Goal: Task Accomplishment & Management: Manage account settings

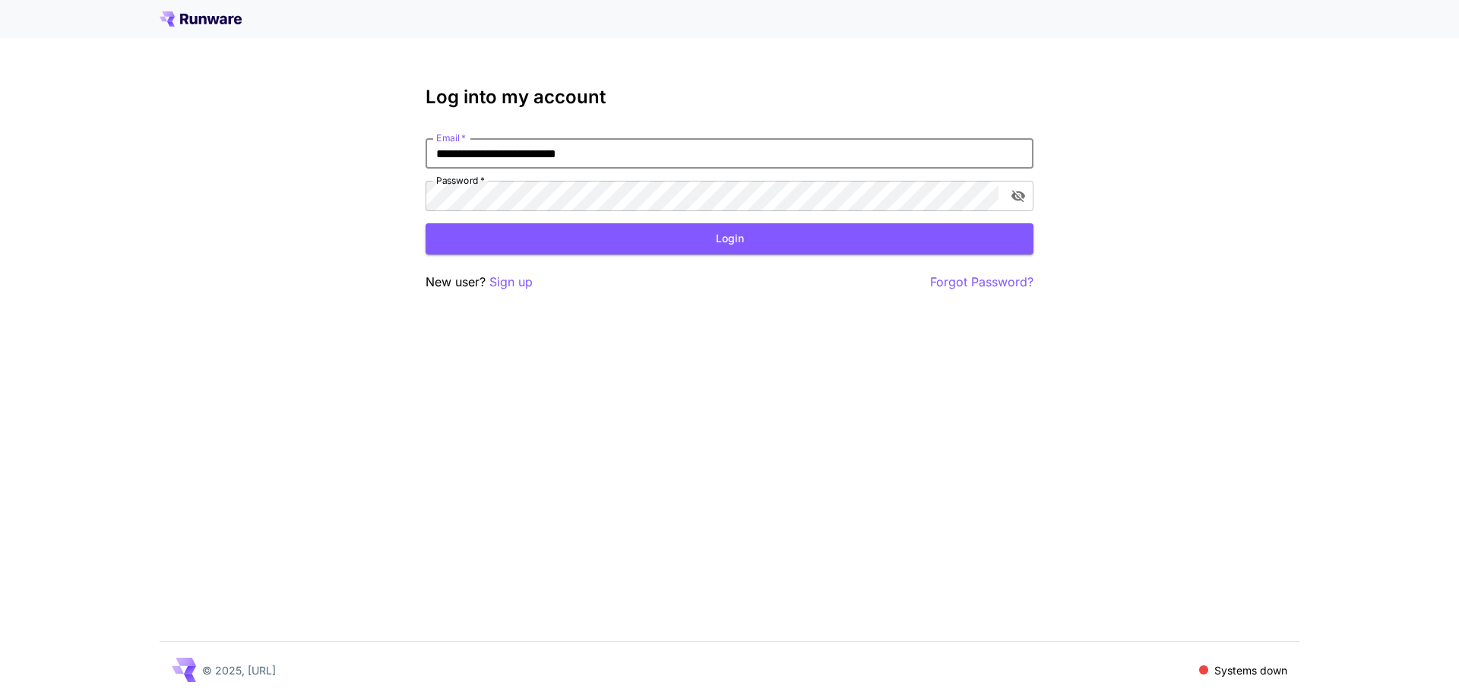
click at [752, 233] on button "Login" at bounding box center [729, 238] width 608 height 31
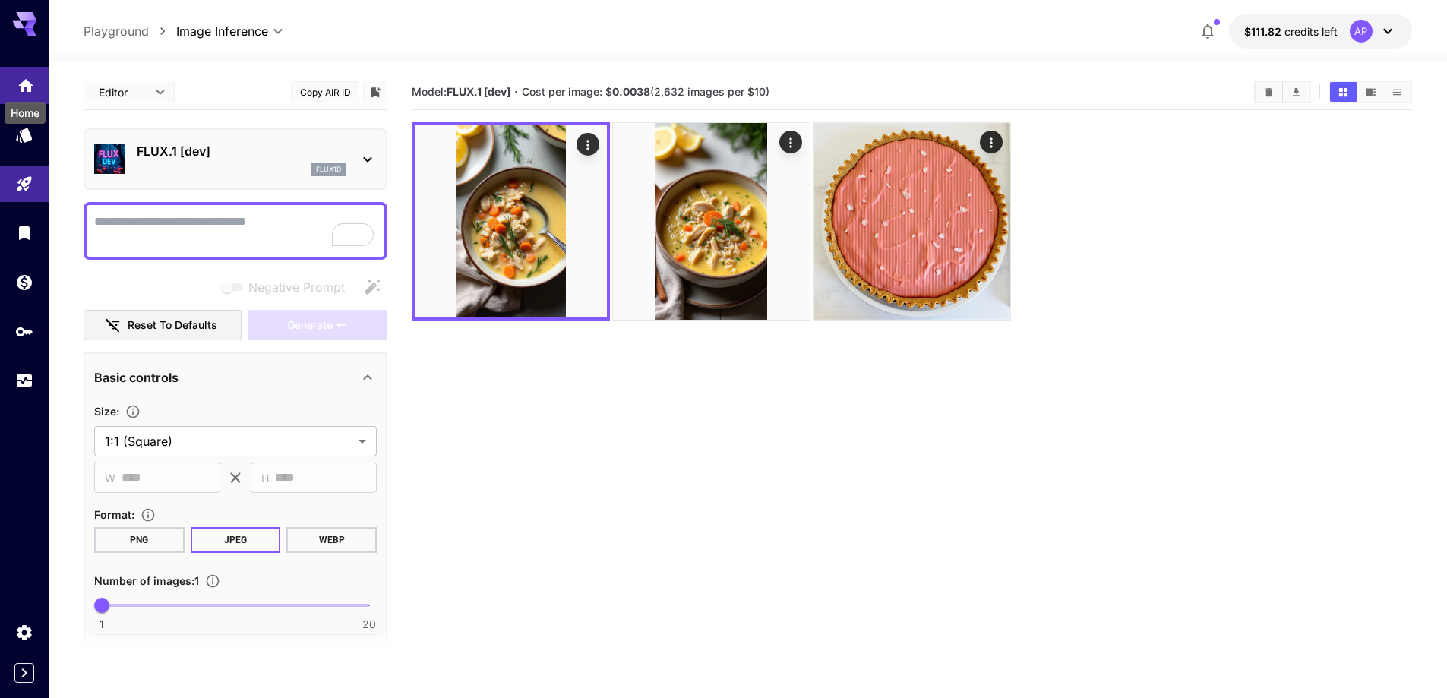
click at [34, 87] on icon "Home" at bounding box center [26, 81] width 18 height 18
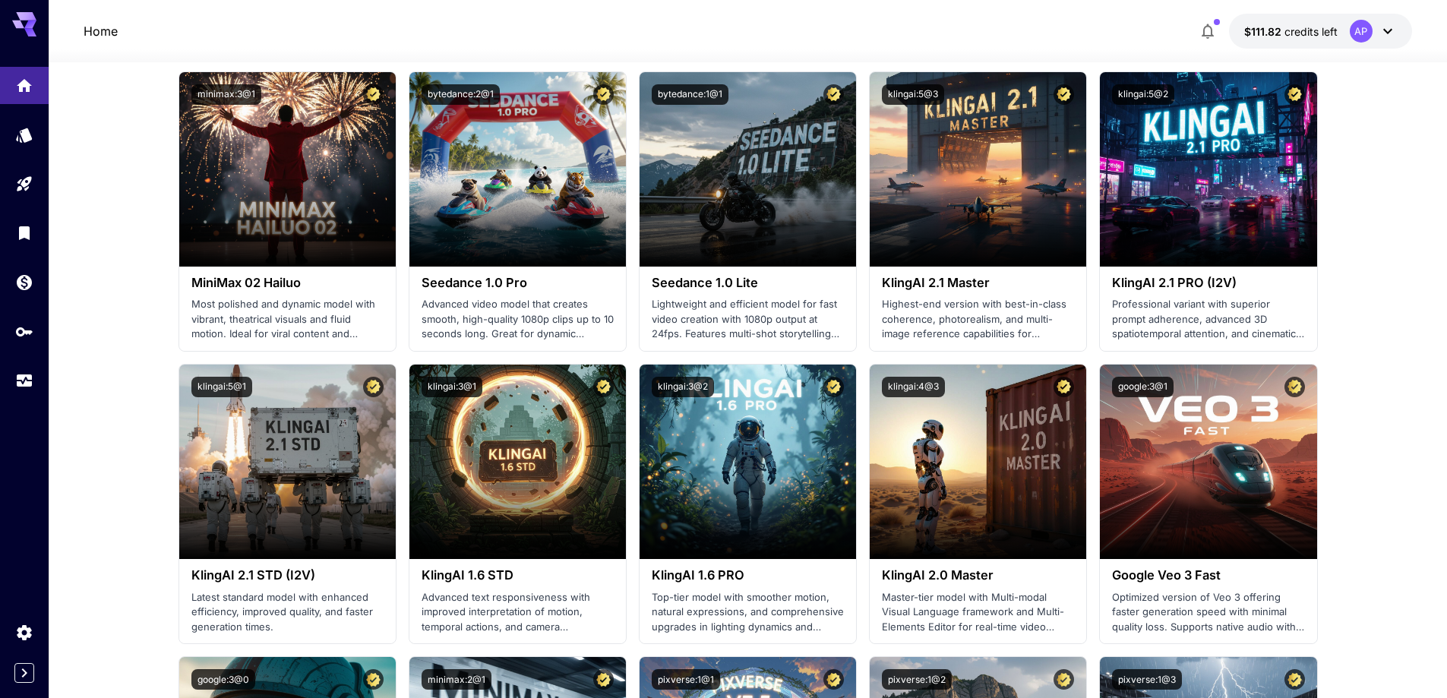
scroll to position [304, 0]
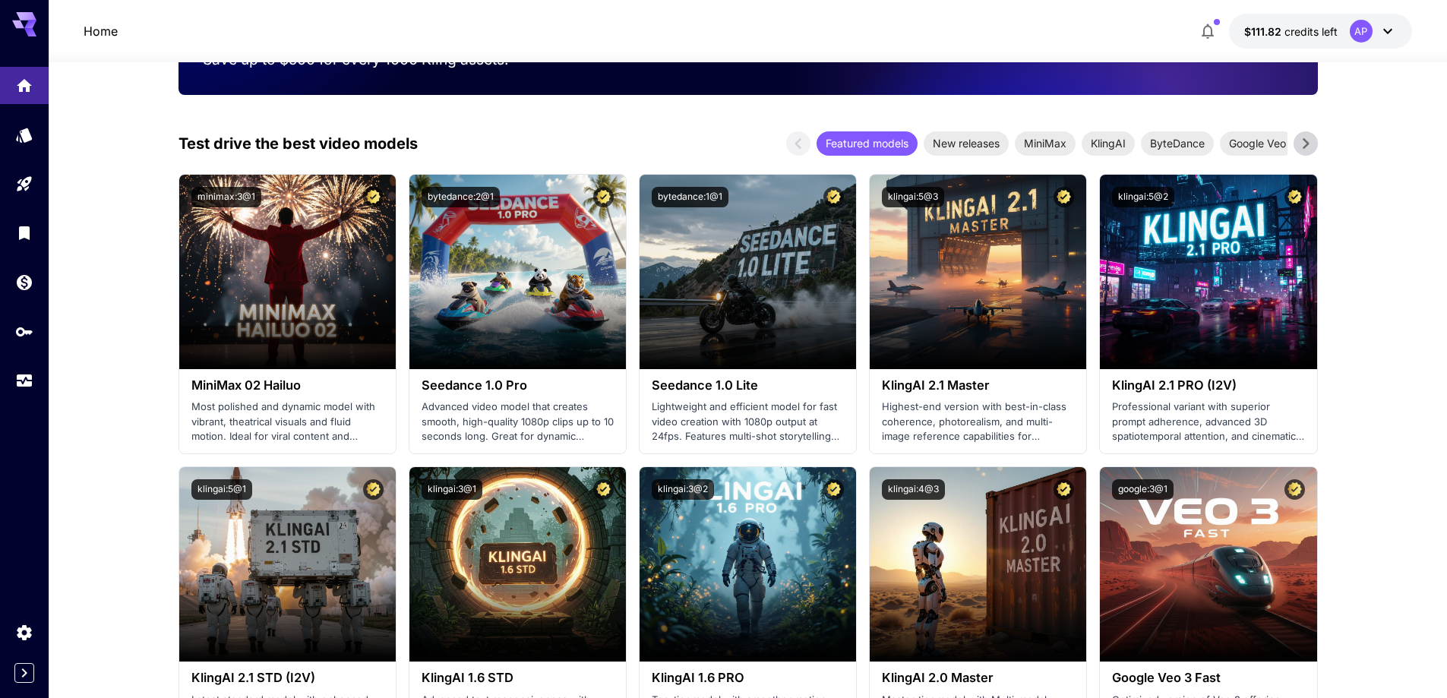
click at [30, 24] on icon at bounding box center [30, 25] width 12 height 8
click at [19, 82] on icon "Home" at bounding box center [26, 83] width 18 height 18
click at [20, 668] on icon "Expand sidebar" at bounding box center [24, 673] width 18 height 18
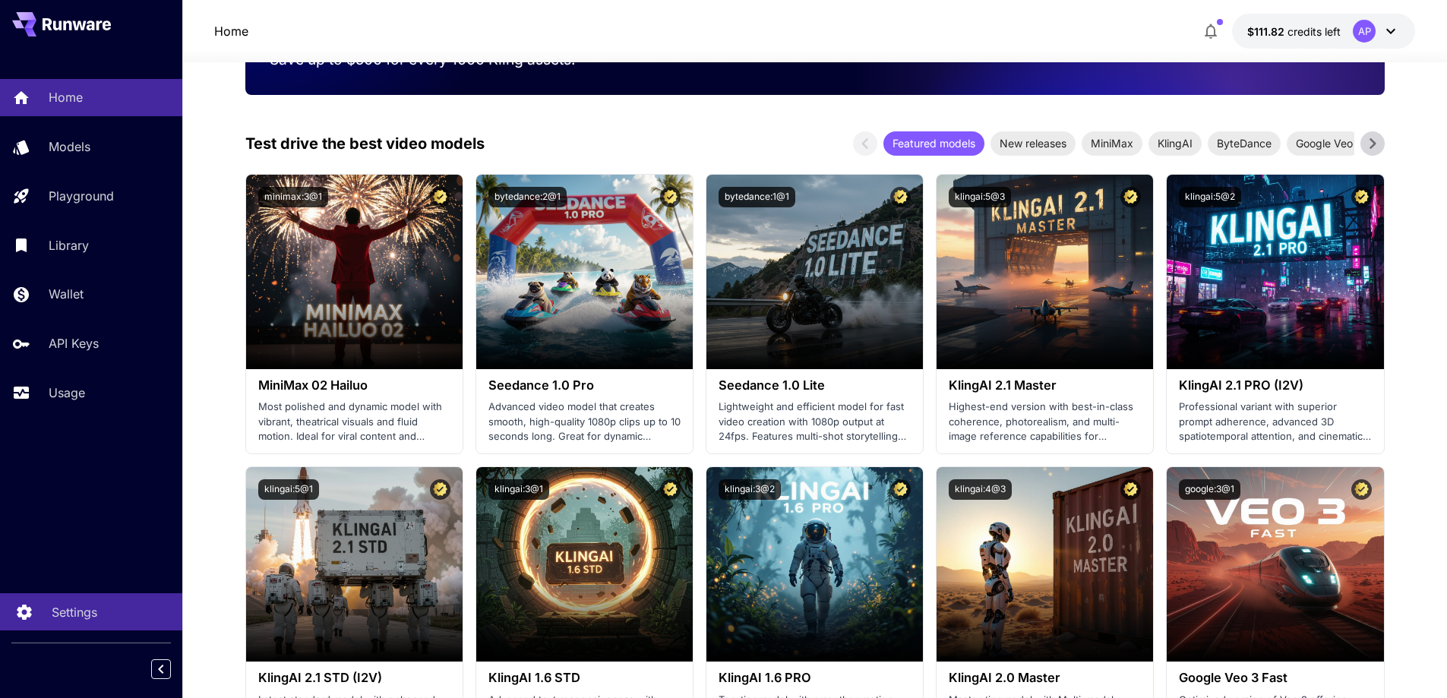
click at [82, 605] on p "Settings" at bounding box center [75, 612] width 46 height 18
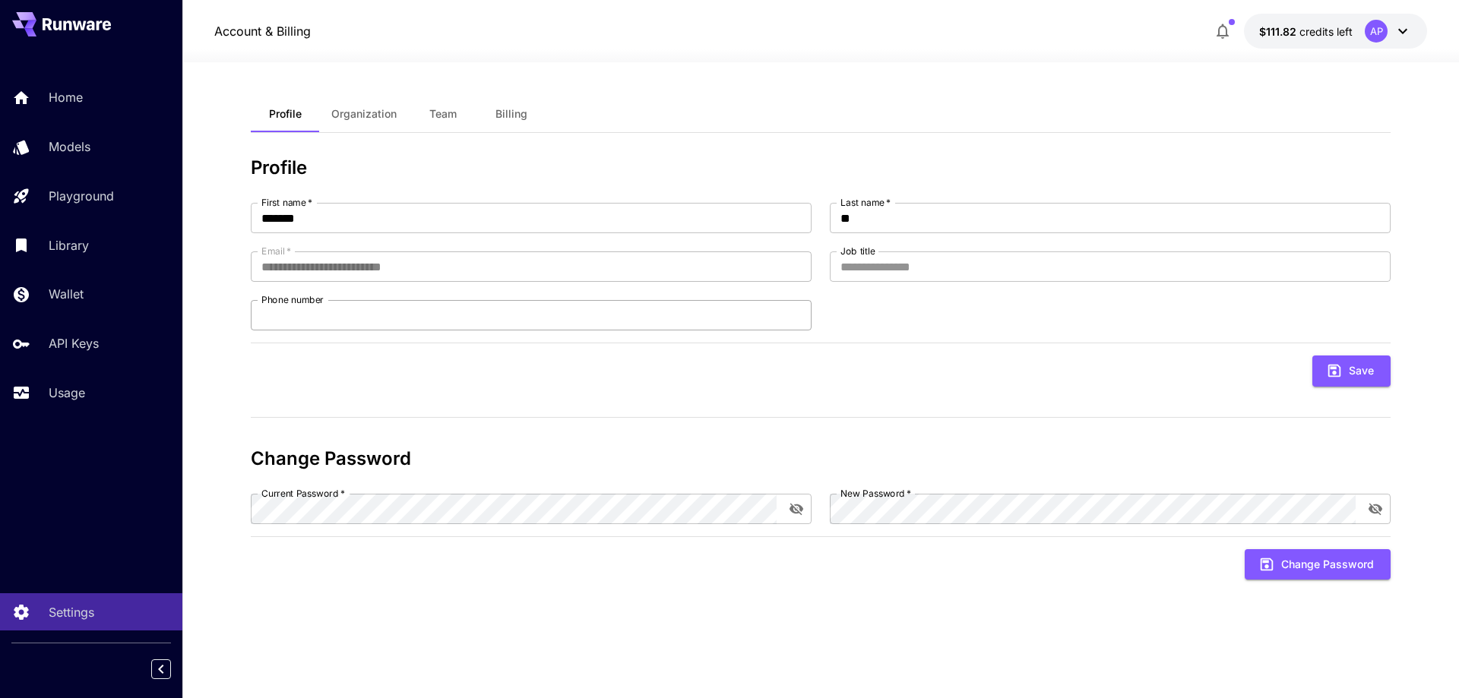
click at [355, 311] on input "Phone number" at bounding box center [531, 315] width 561 height 30
click at [1368, 369] on button "Save" at bounding box center [1351, 371] width 78 height 31
type input "**********"
click at [377, 115] on span "Organization" at bounding box center [363, 114] width 65 height 14
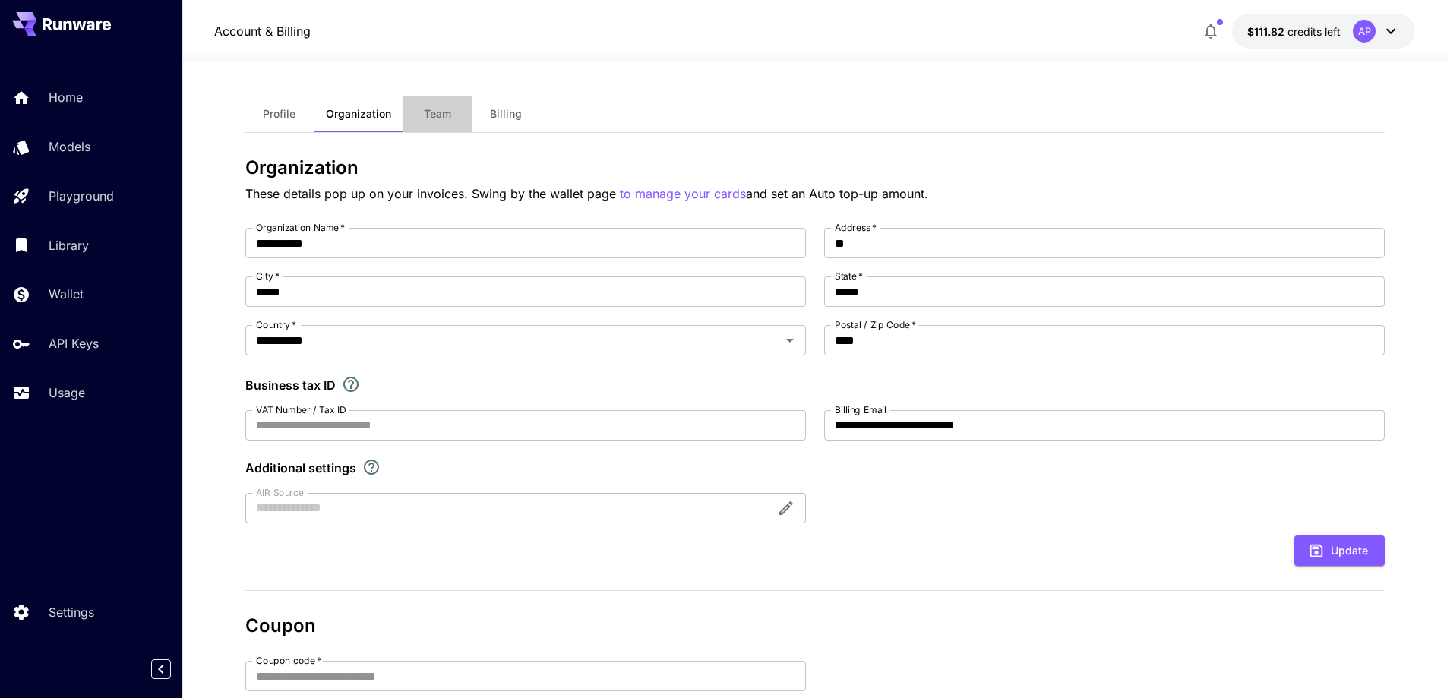
click at [440, 119] on span "Team" at bounding box center [437, 114] width 27 height 14
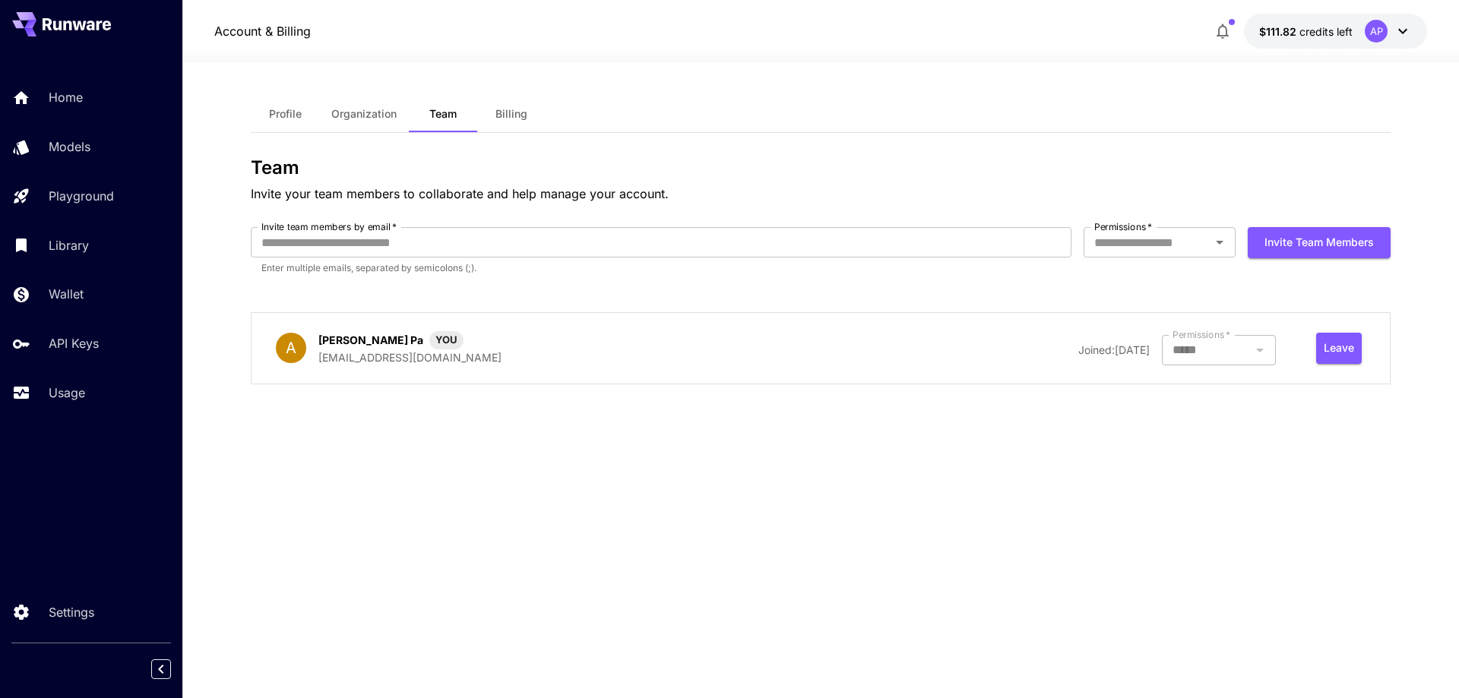
type input "**********"
click at [520, 113] on span "Billing" at bounding box center [511, 114] width 32 height 14
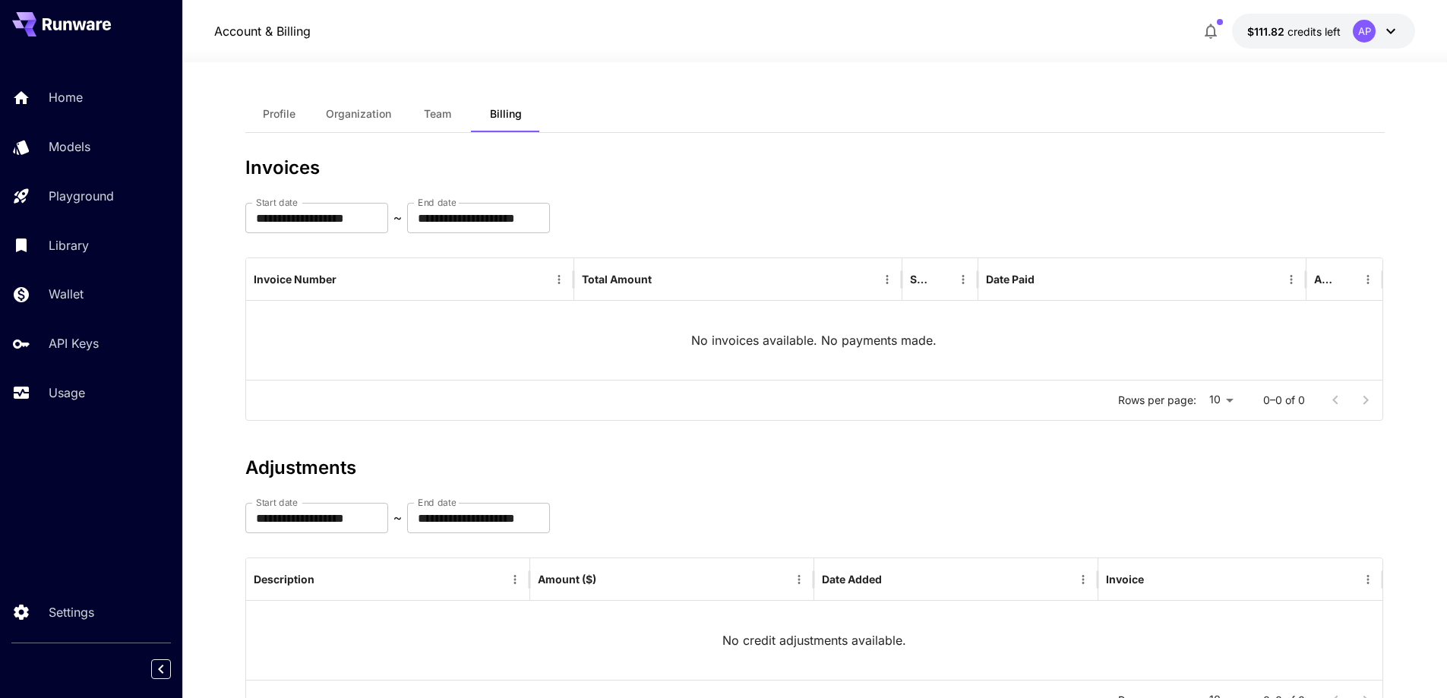
click at [1355, 27] on div "AP" at bounding box center [1364, 31] width 23 height 23
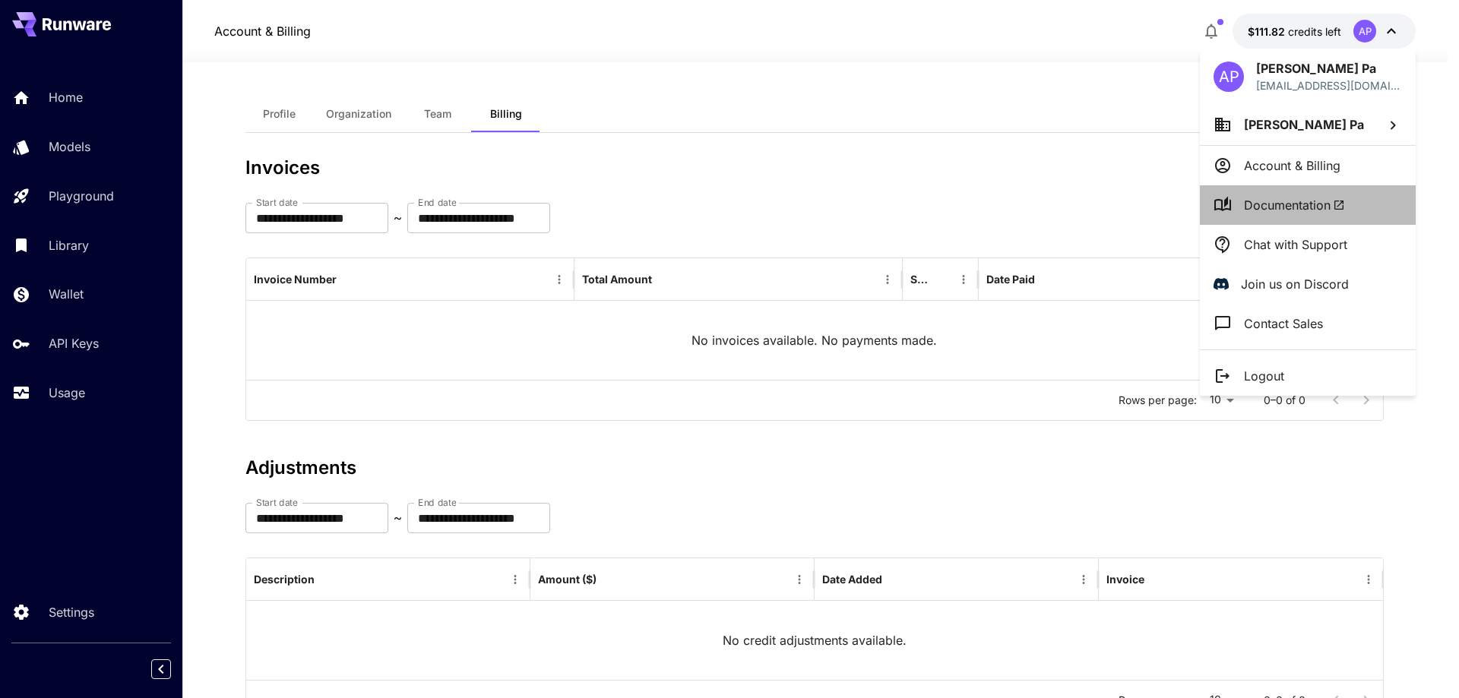
click at [1305, 199] on span "Documentation" at bounding box center [1294, 205] width 101 height 18
